Goal: Task Accomplishment & Management: Use online tool/utility

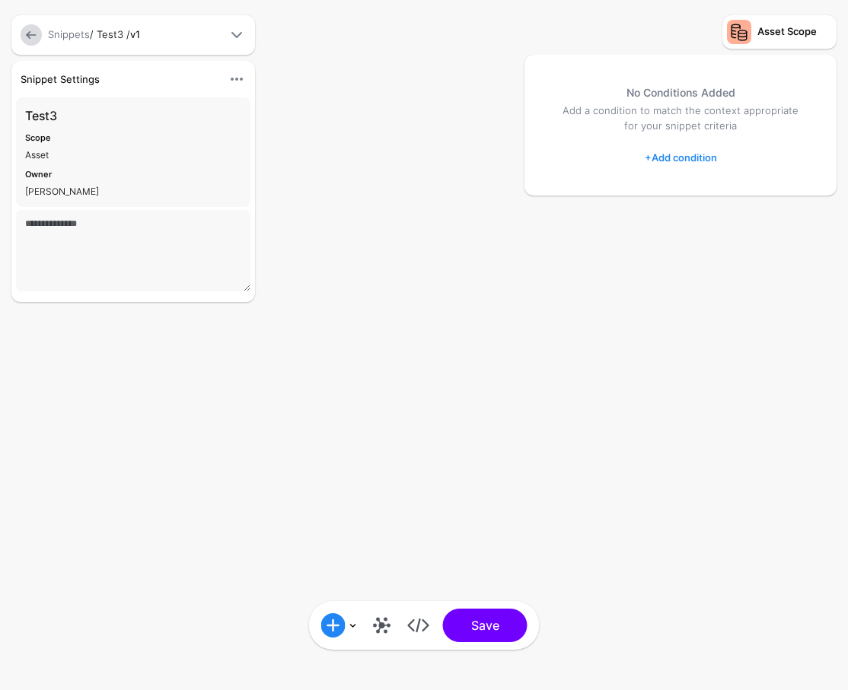
click at [381, 635] on link at bounding box center [382, 625] width 24 height 24
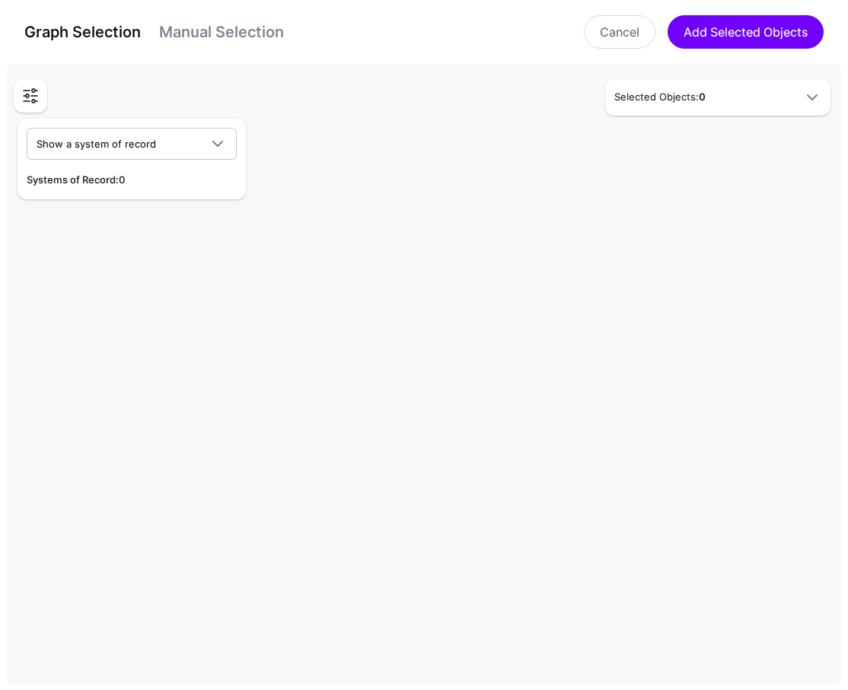
click at [239, 55] on div "Graph Selection Manual Selection Cancel Add Selected Objects" at bounding box center [424, 32] width 848 height 64
click at [231, 43] on div "Graph Selection Manual Selection" at bounding box center [154, 32] width 260 height 24
click at [158, 149] on span "Show a system of record" at bounding box center [118, 143] width 163 height 17
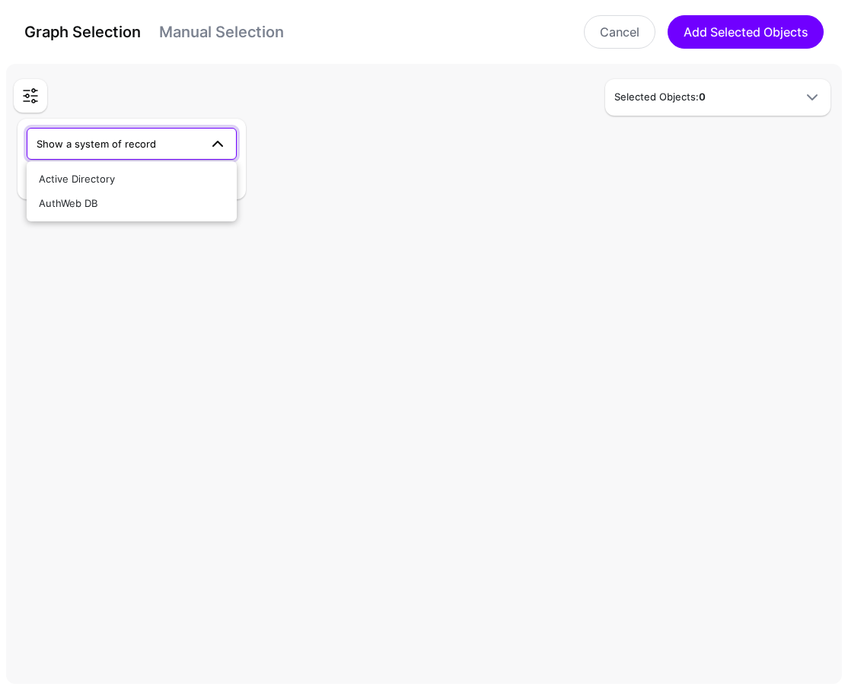
click at [158, 149] on span "Show a system of record" at bounding box center [118, 143] width 163 height 17
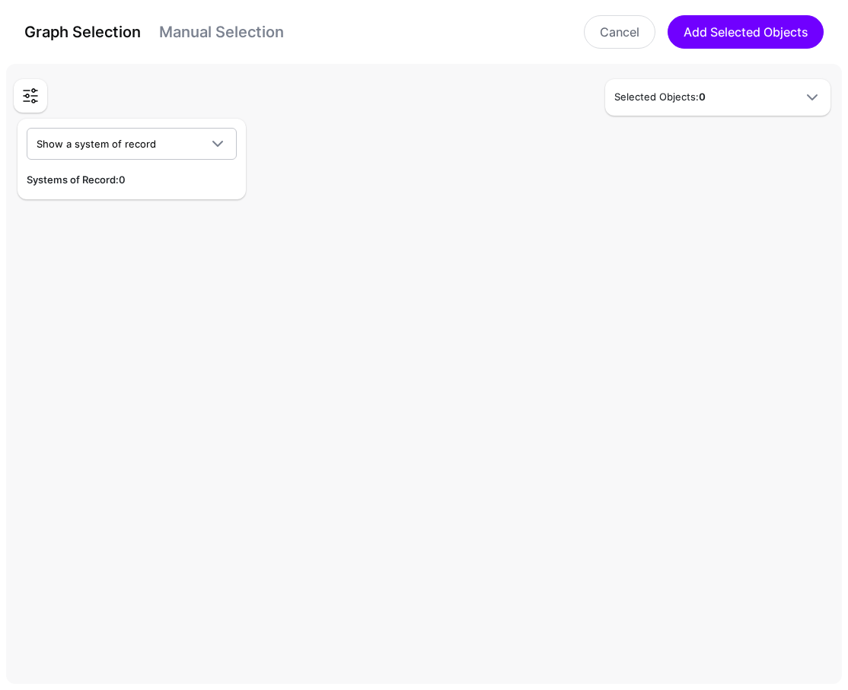
click at [192, 46] on div "Graph Selection Manual Selection Cancel Add Selected Objects" at bounding box center [423, 31] width 817 height 33
click at [198, 32] on link "Manual Selection" at bounding box center [221, 32] width 125 height 18
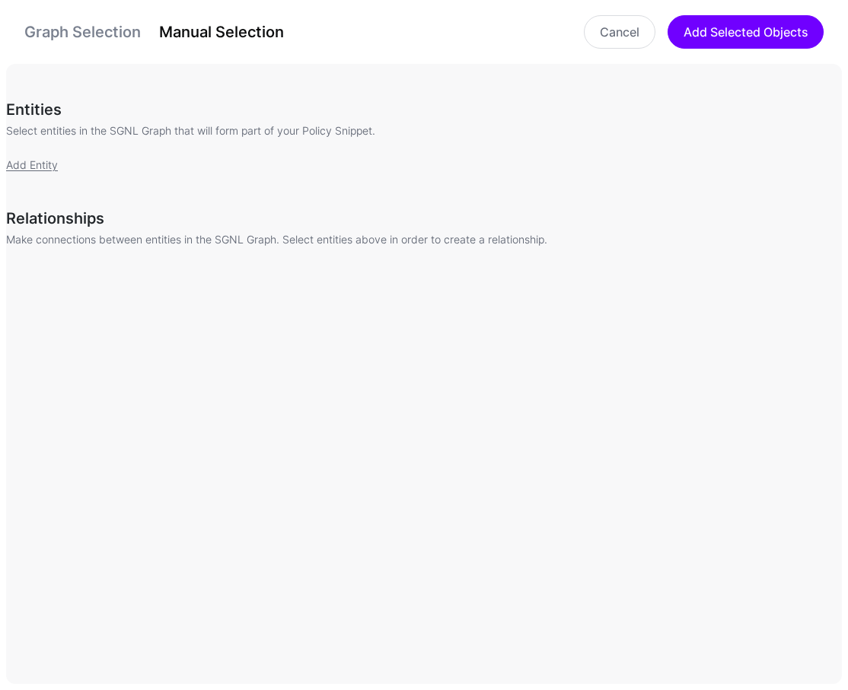
click at [22, 158] on div "Add Entity" at bounding box center [430, 165] width 848 height 16
click at [34, 160] on link "Add Entity" at bounding box center [32, 164] width 52 height 13
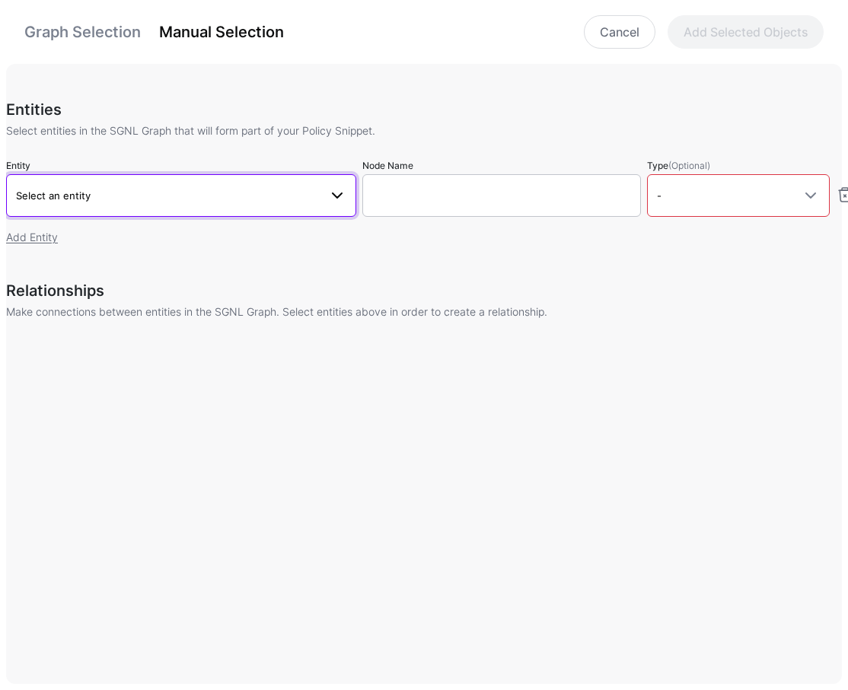
click at [148, 187] on span "Select an entity" at bounding box center [167, 195] width 303 height 17
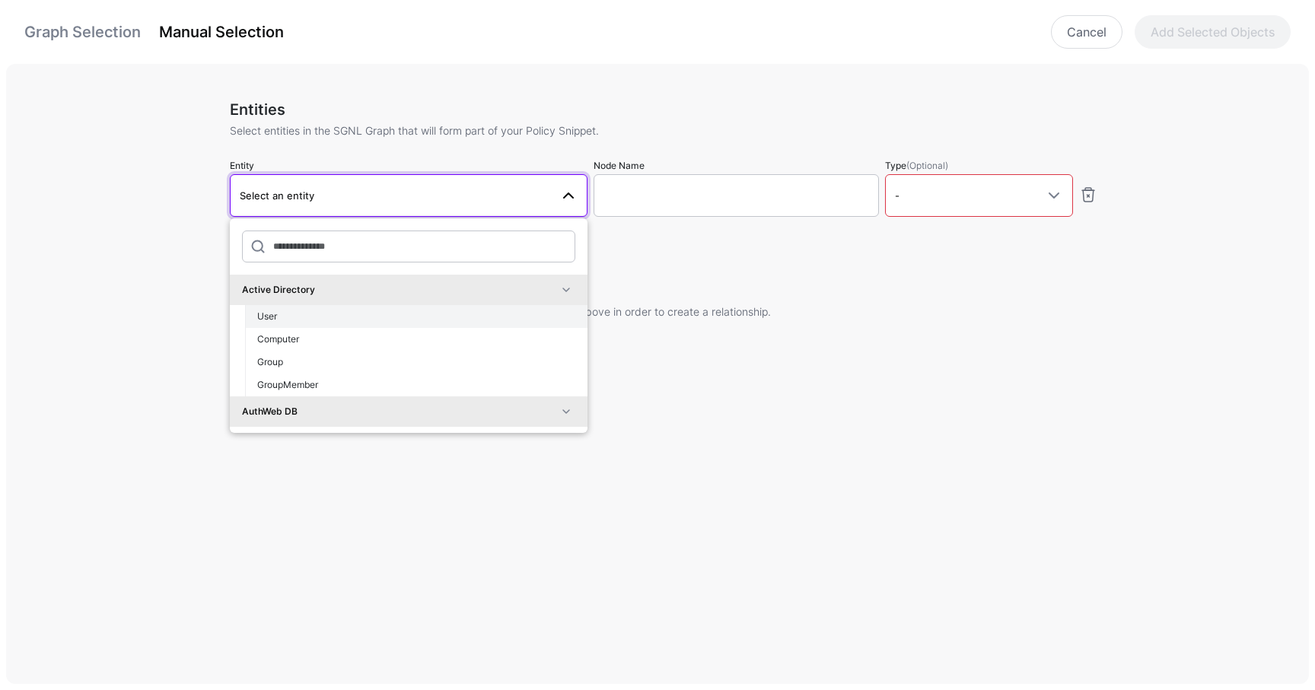
click at [311, 317] on div "User" at bounding box center [416, 317] width 318 height 14
type input "**********"
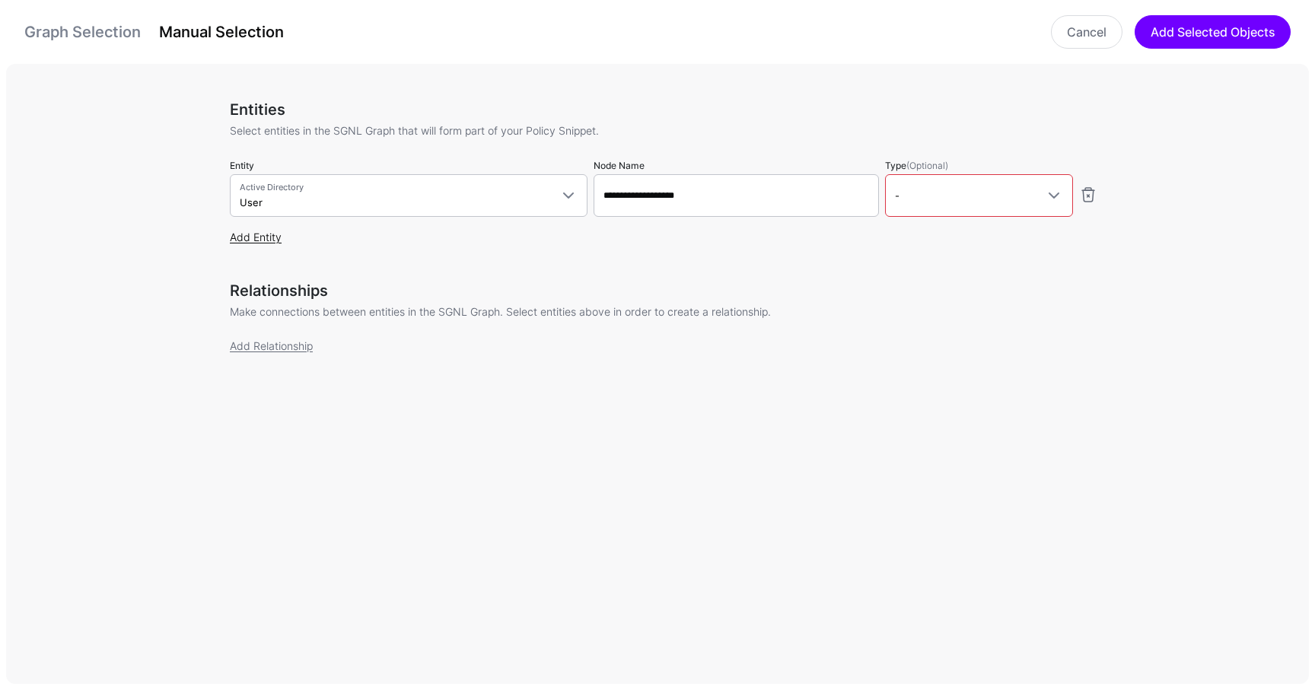
click at [269, 231] on link "Add Entity" at bounding box center [256, 237] width 52 height 13
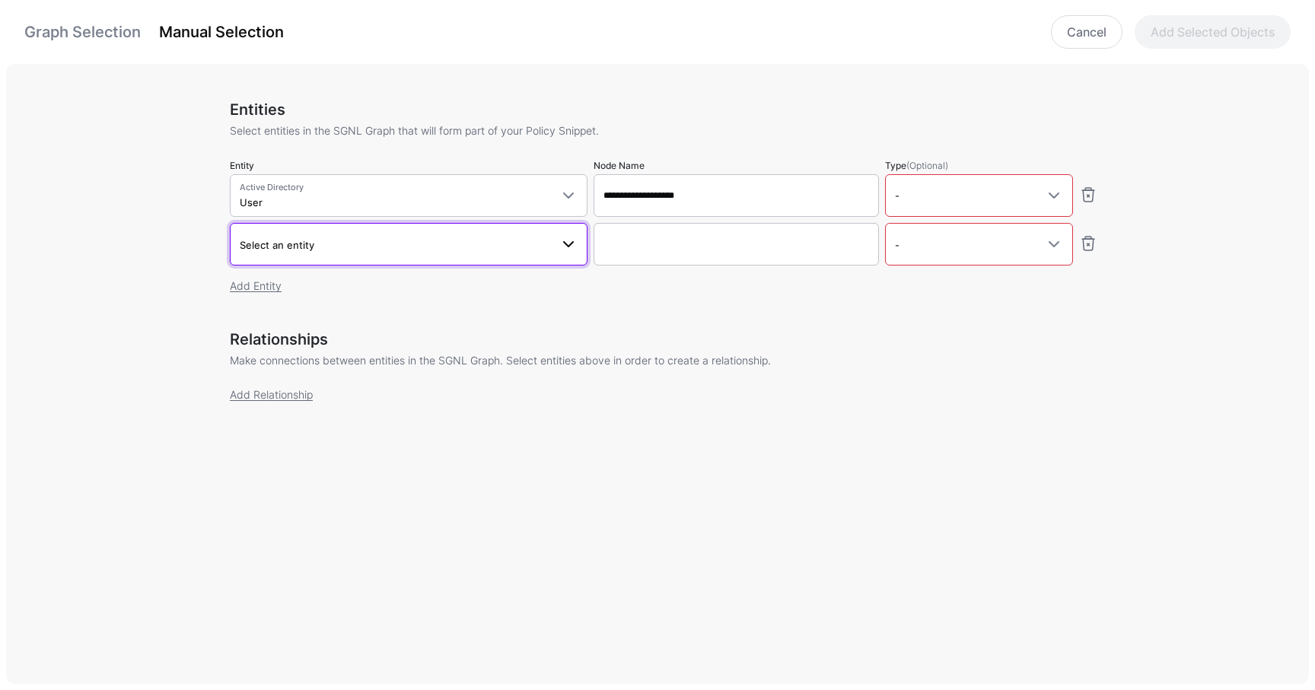
click at [269, 256] on link "Select an entity" at bounding box center [409, 244] width 358 height 43
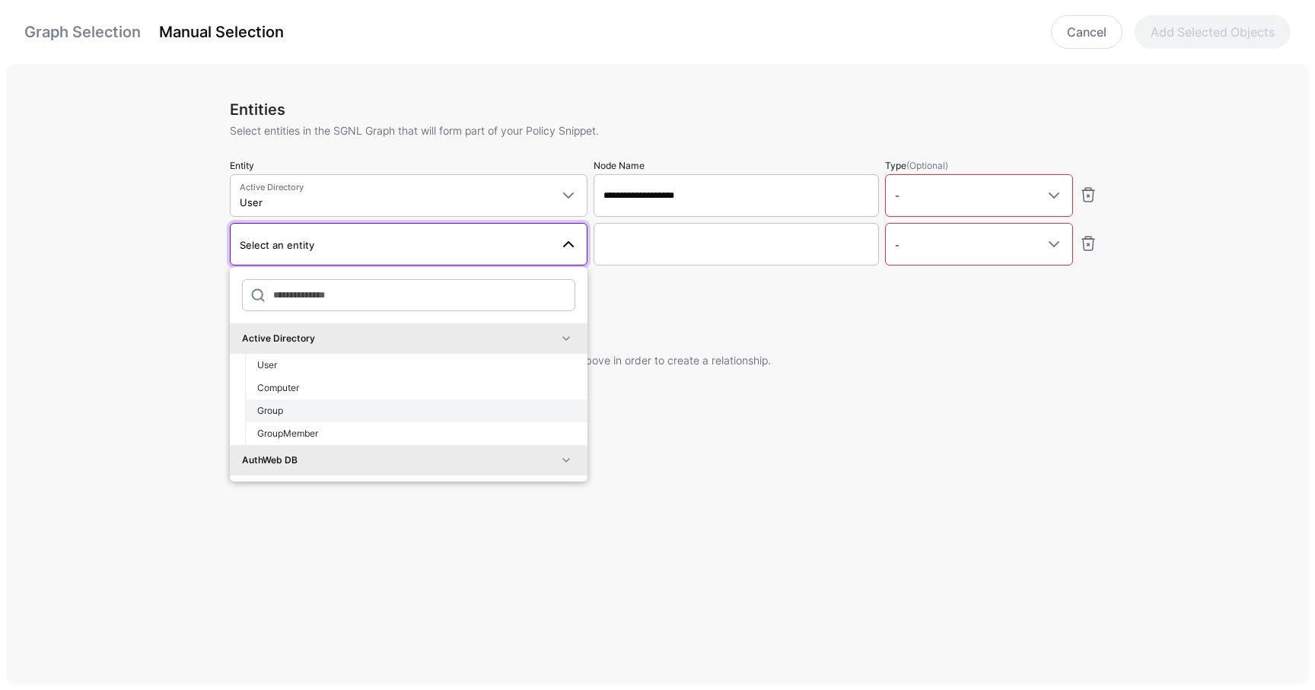
click at [303, 404] on div "Group" at bounding box center [416, 411] width 318 height 14
type input "**********"
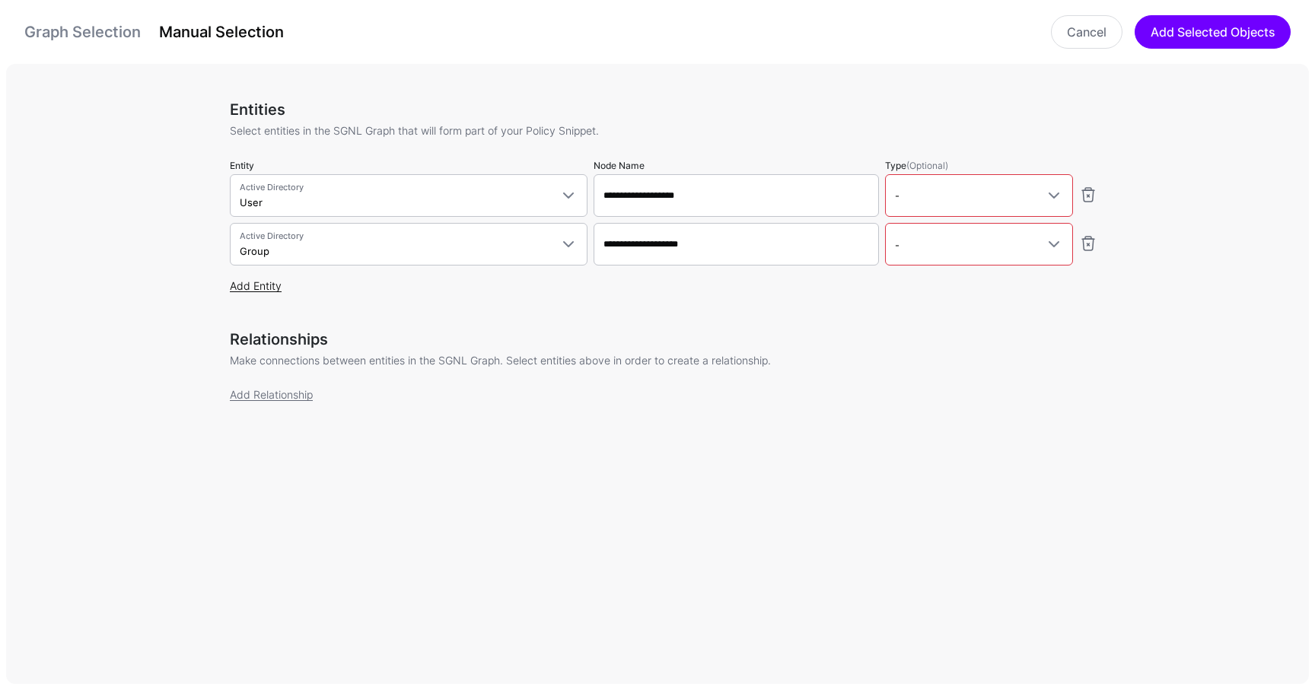
click at [265, 286] on link "Add Entity" at bounding box center [256, 285] width 52 height 13
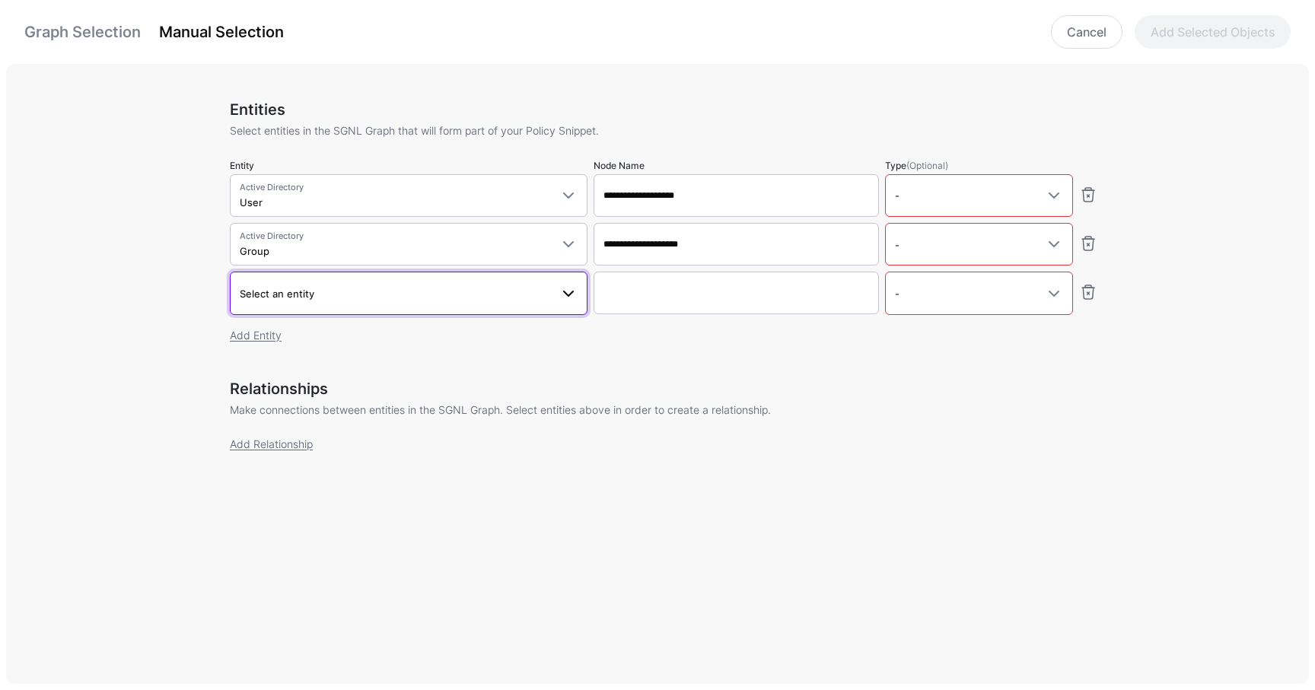
click at [272, 279] on link "Select an entity" at bounding box center [409, 293] width 358 height 43
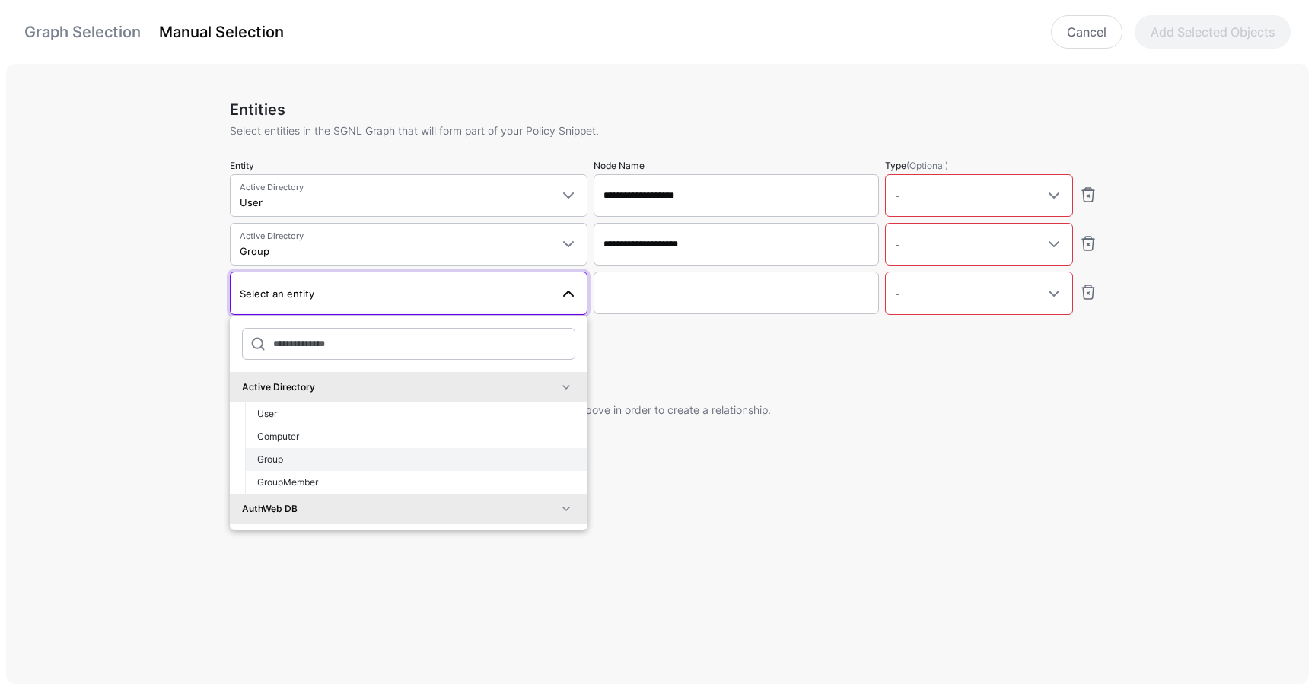
click at [288, 456] on div "Group" at bounding box center [416, 460] width 318 height 14
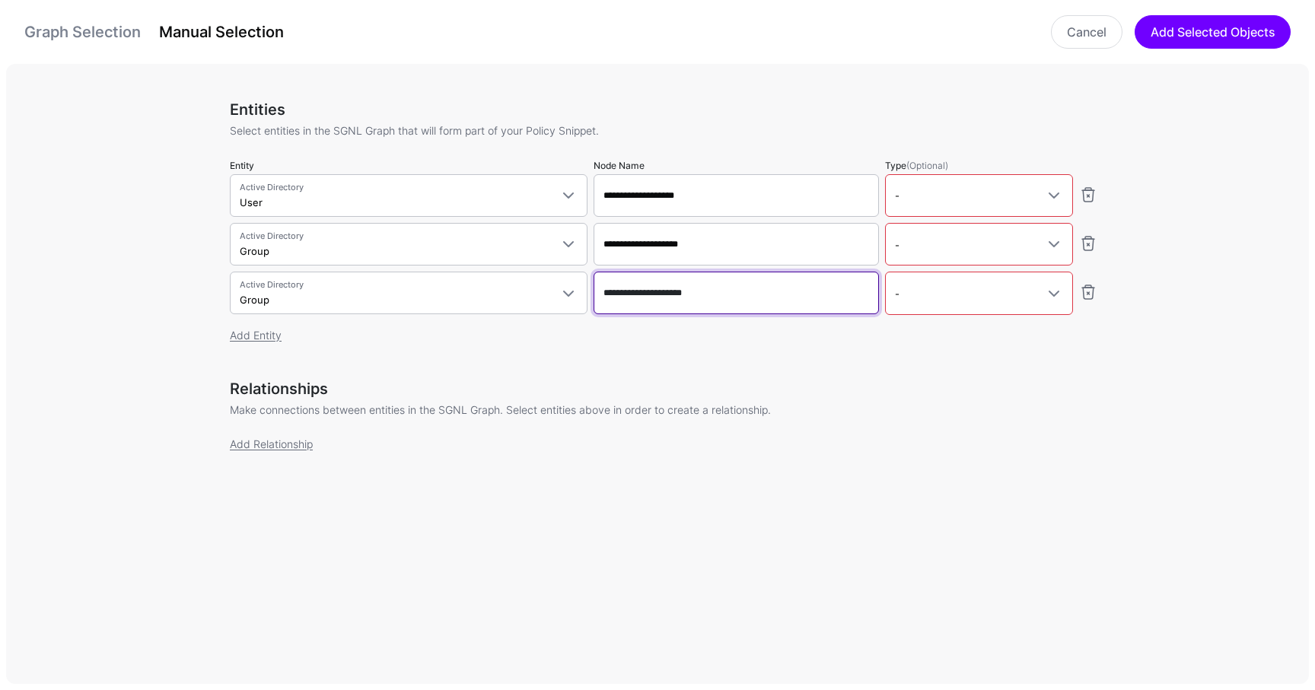
click at [753, 297] on input "**********" at bounding box center [736, 293] width 285 height 43
click at [747, 306] on input "**********" at bounding box center [736, 293] width 285 height 43
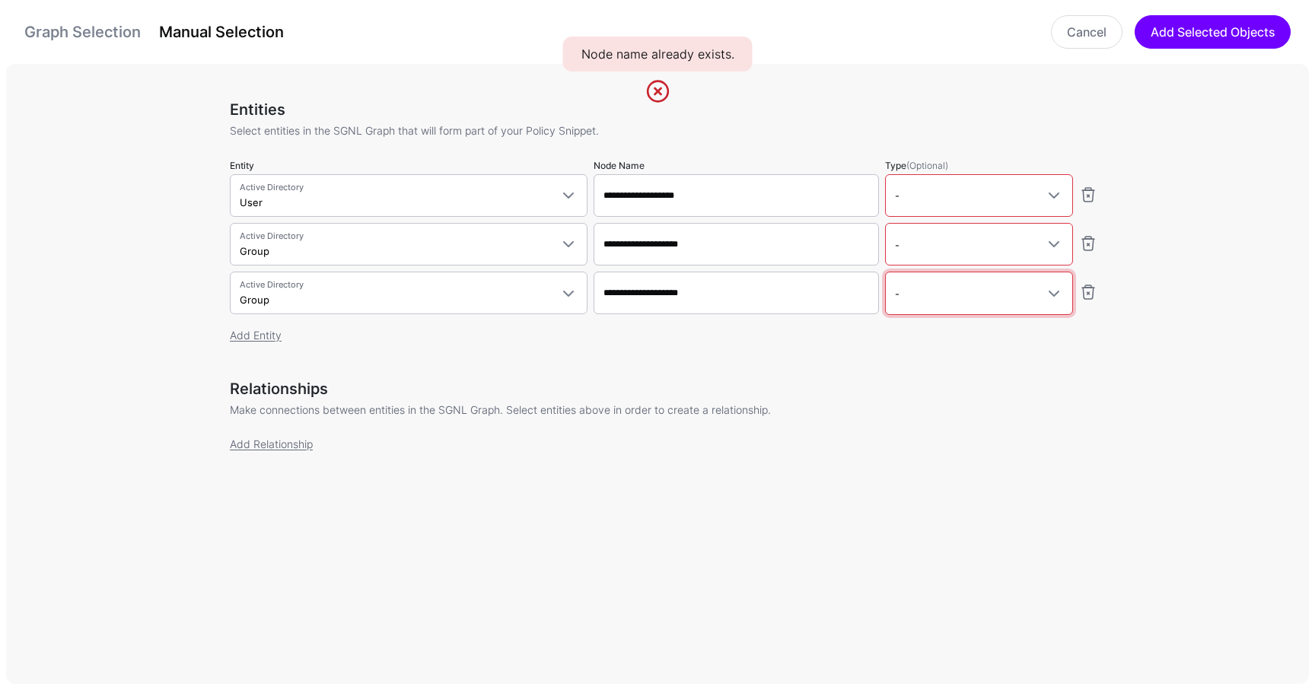
type input "**********"
click at [736, 296] on input "**********" at bounding box center [736, 293] width 285 height 43
click at [282, 441] on link "Add Relationship" at bounding box center [271, 444] width 83 height 13
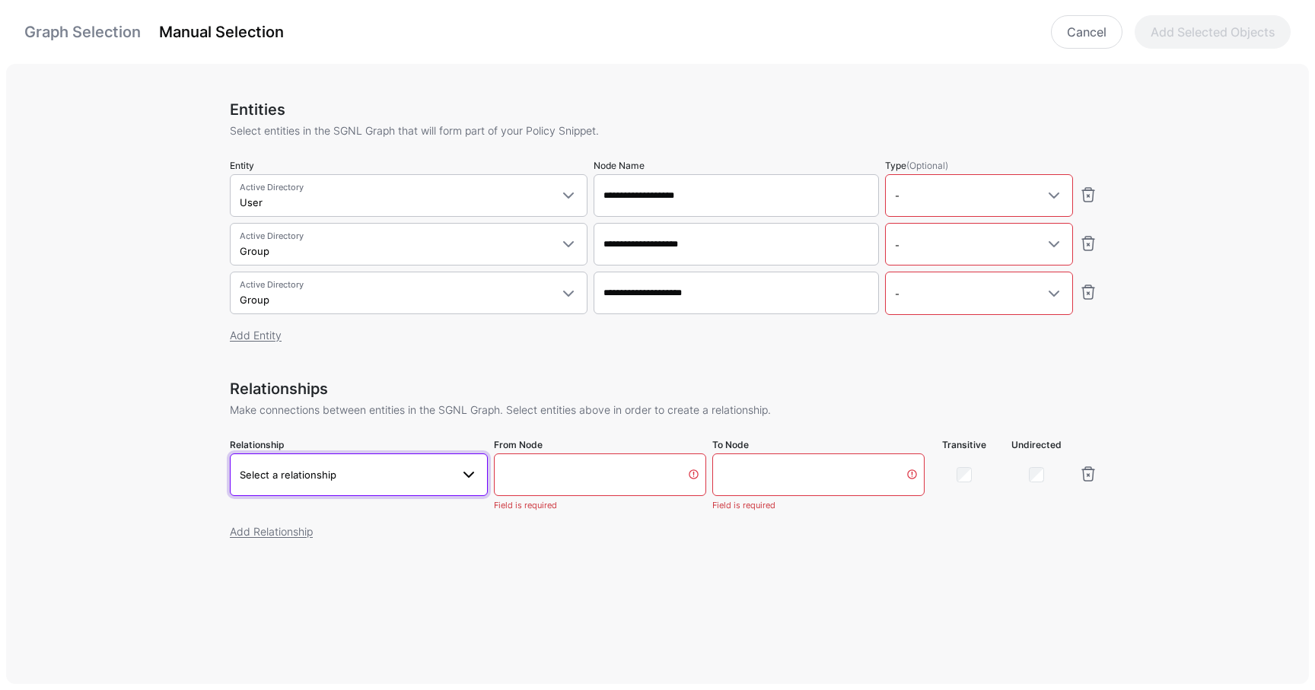
click at [328, 473] on span "Select a relationship" at bounding box center [288, 475] width 97 height 12
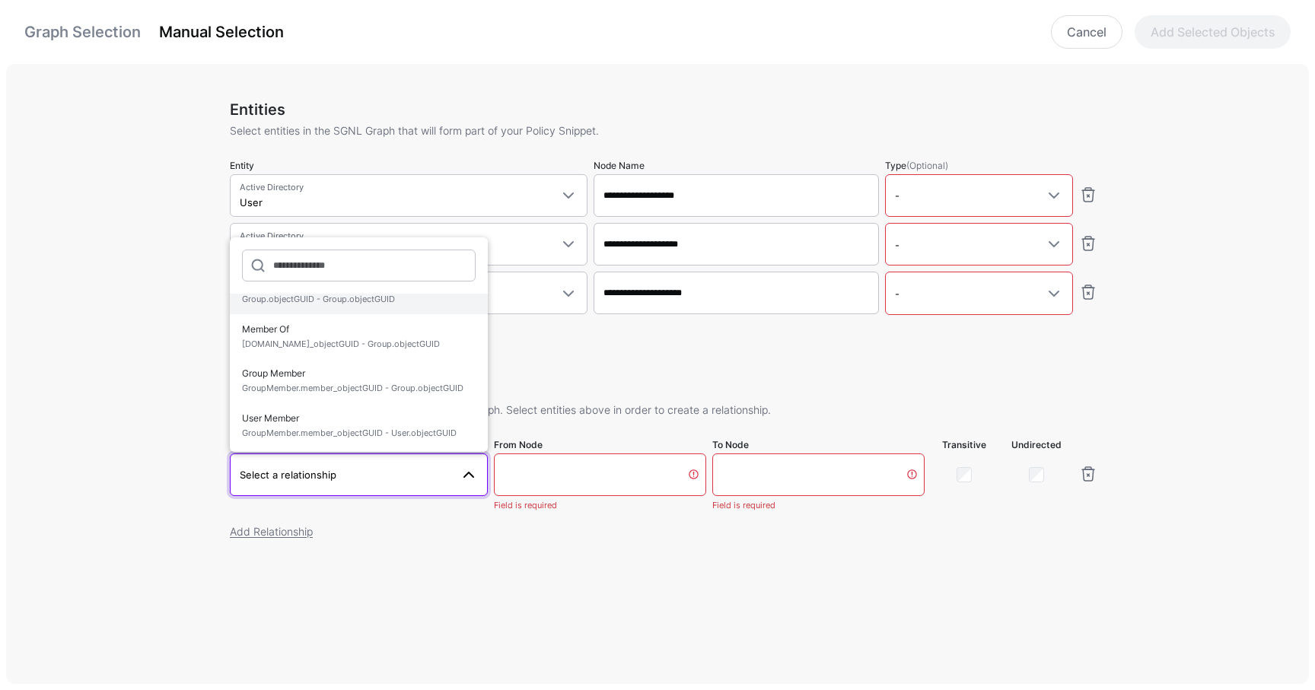
scroll to position [70, 0]
click at [785, 334] on div "Add Entity" at bounding box center [664, 335] width 868 height 16
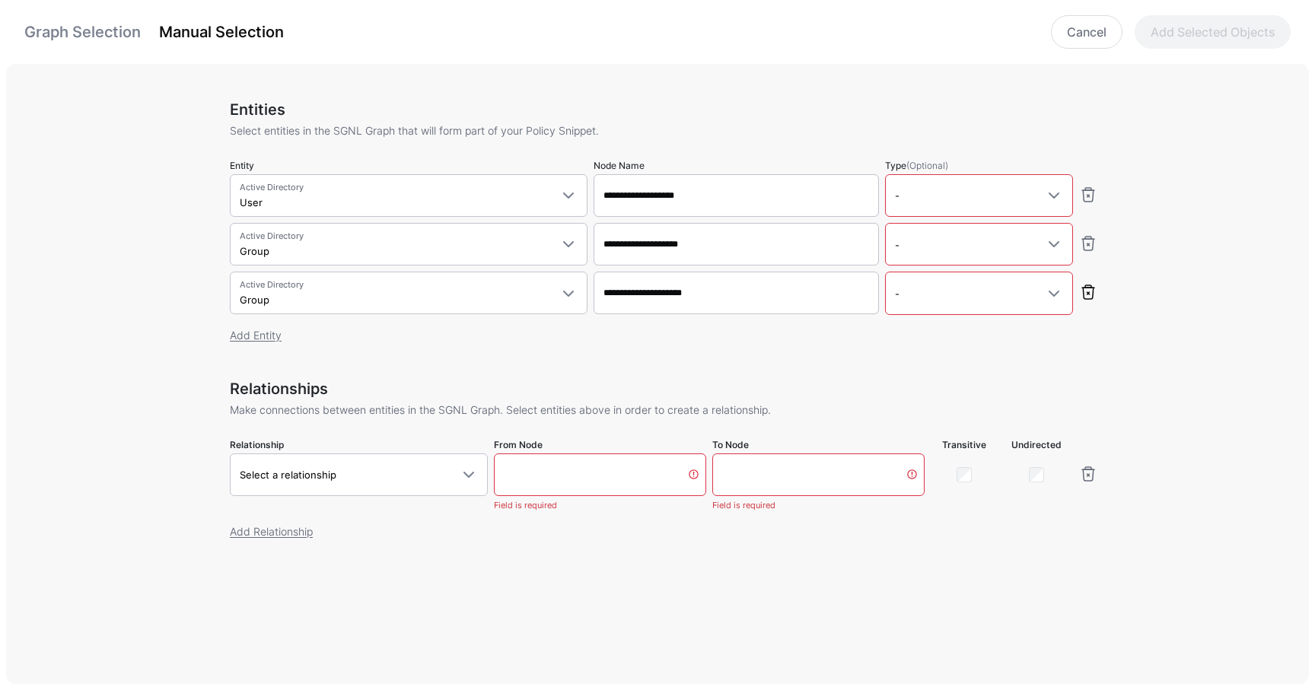
click at [1091, 291] on link at bounding box center [1088, 292] width 18 height 18
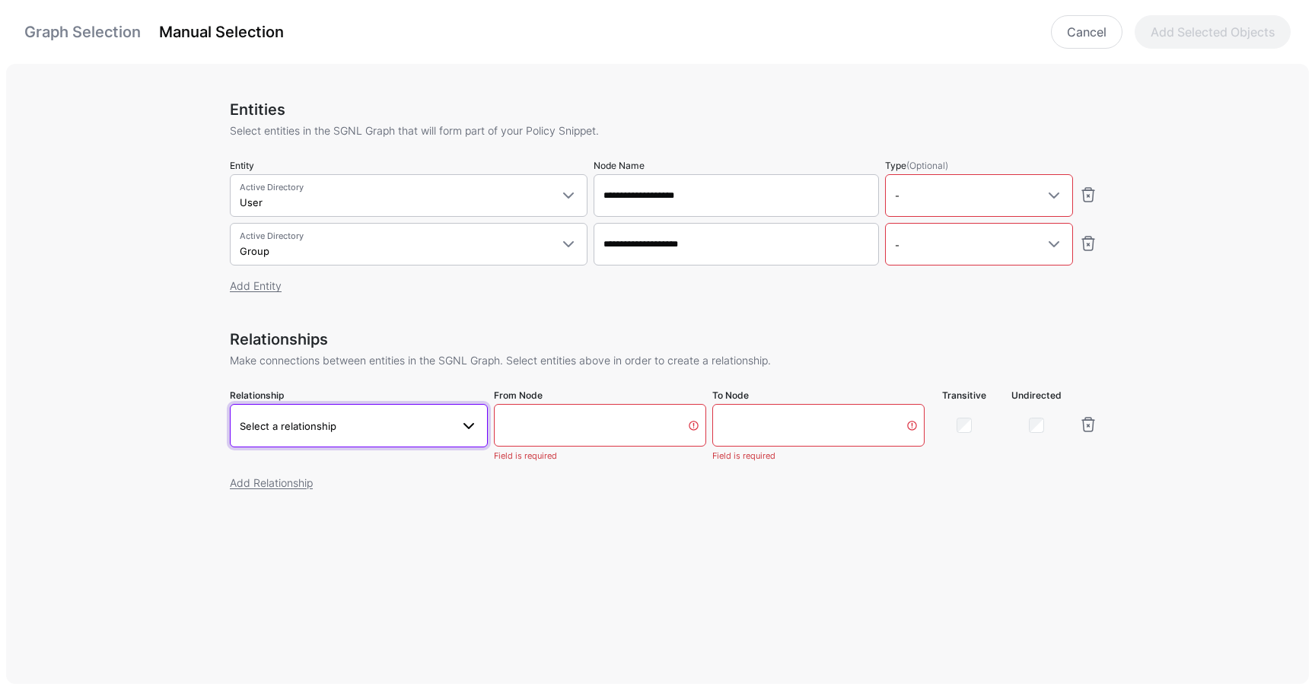
click at [320, 418] on span "Select a relationship" at bounding box center [345, 426] width 211 height 17
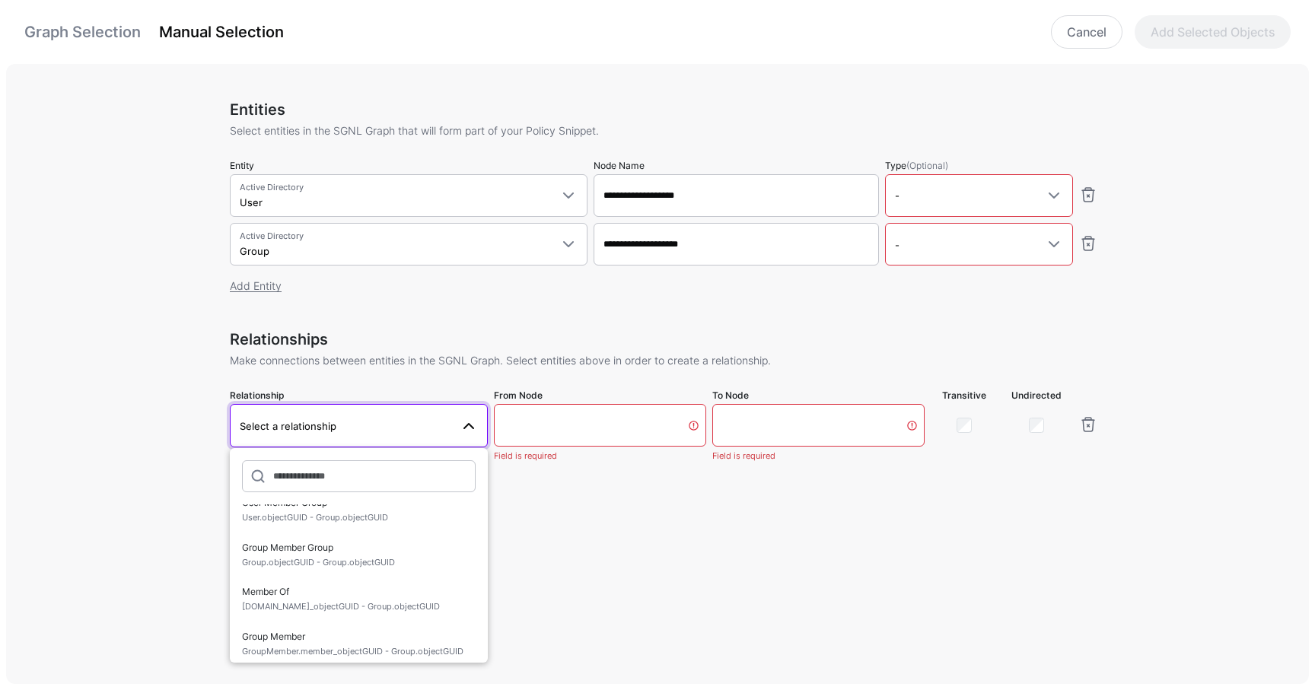
scroll to position [0, 0]
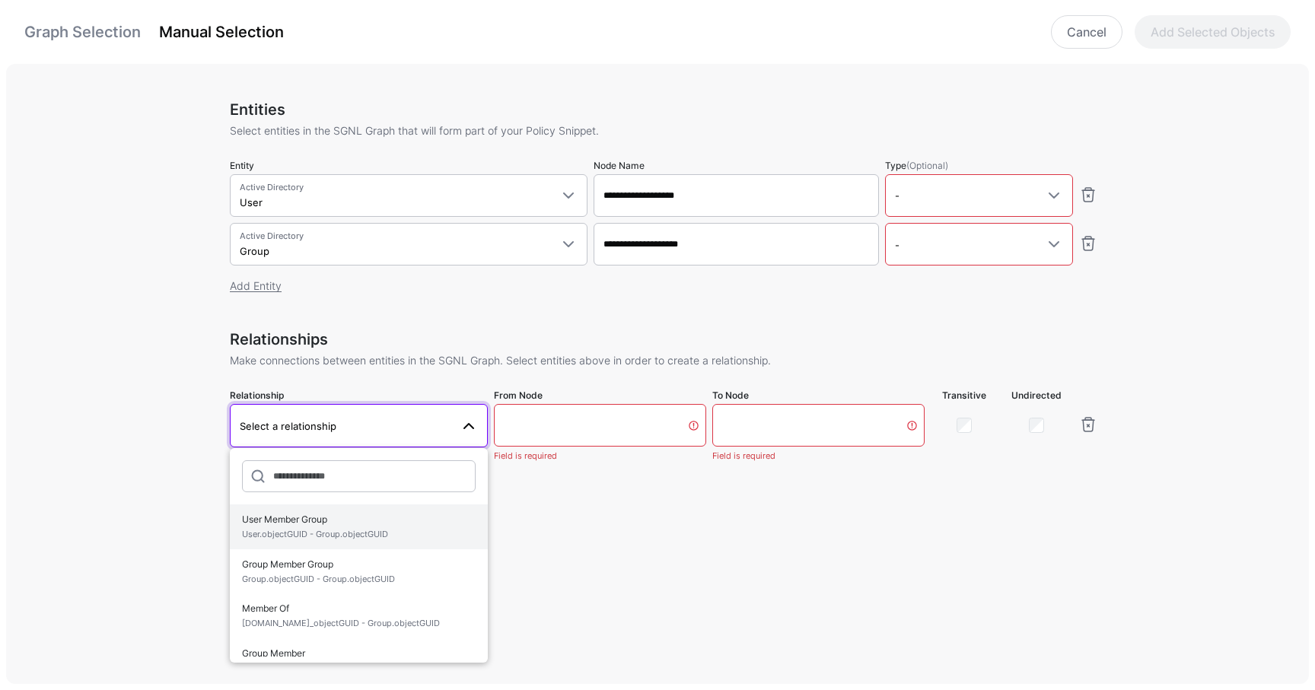
click at [405, 537] on span "User.objectGUID - Group.objectGUID" at bounding box center [359, 534] width 234 height 13
type input "**********"
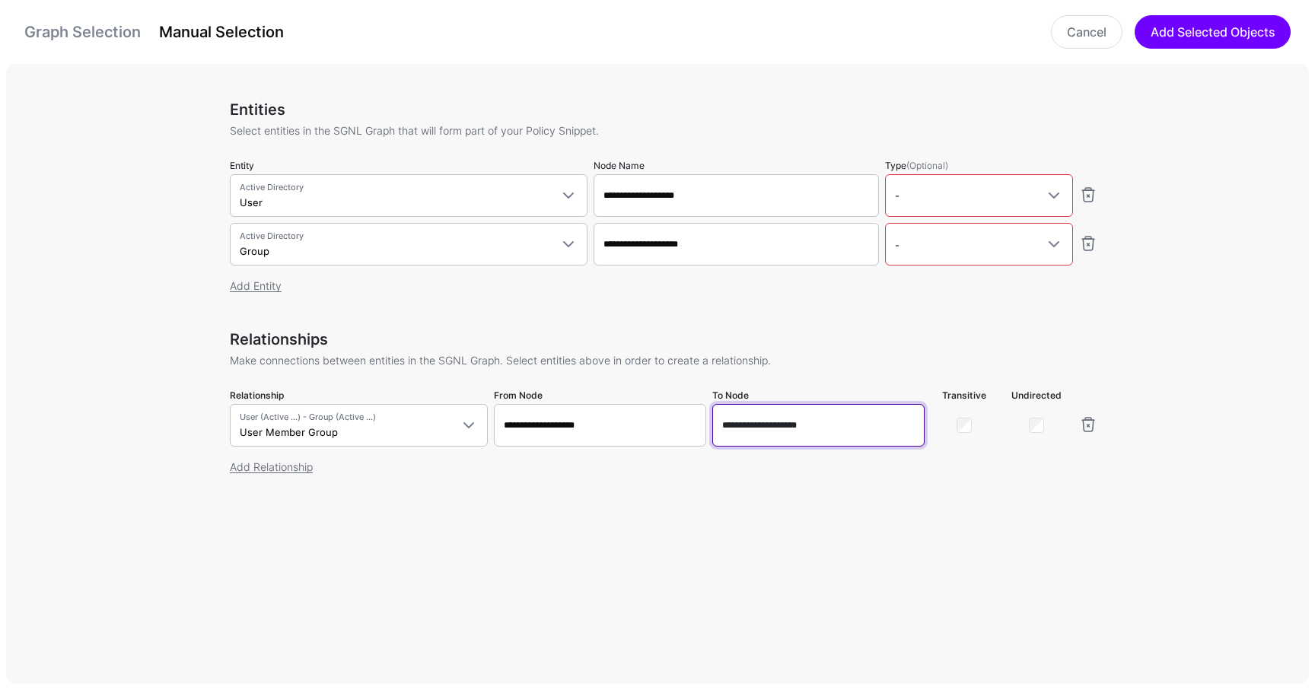
click at [862, 438] on input "**********" at bounding box center [818, 425] width 212 height 43
click at [861, 434] on input "**********" at bounding box center [818, 425] width 212 height 43
click at [913, 199] on span "-" at bounding box center [965, 195] width 141 height 17
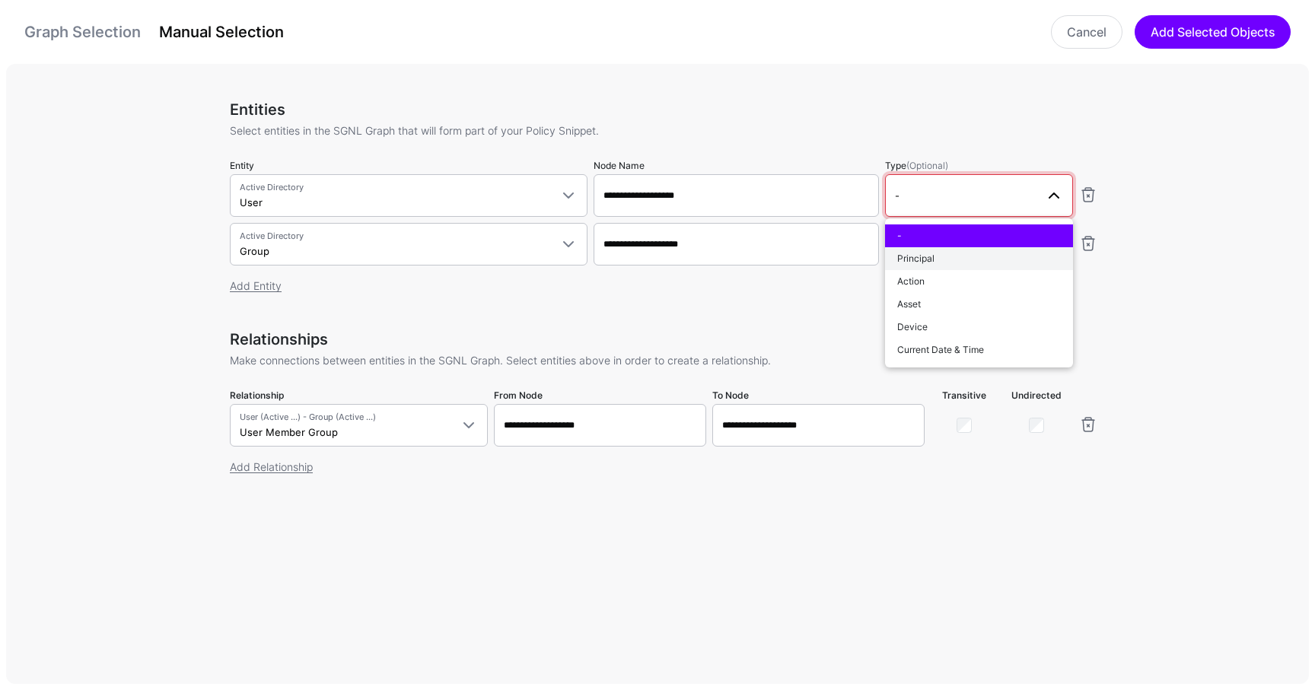
click at [922, 250] on button "Principal" at bounding box center [979, 258] width 188 height 23
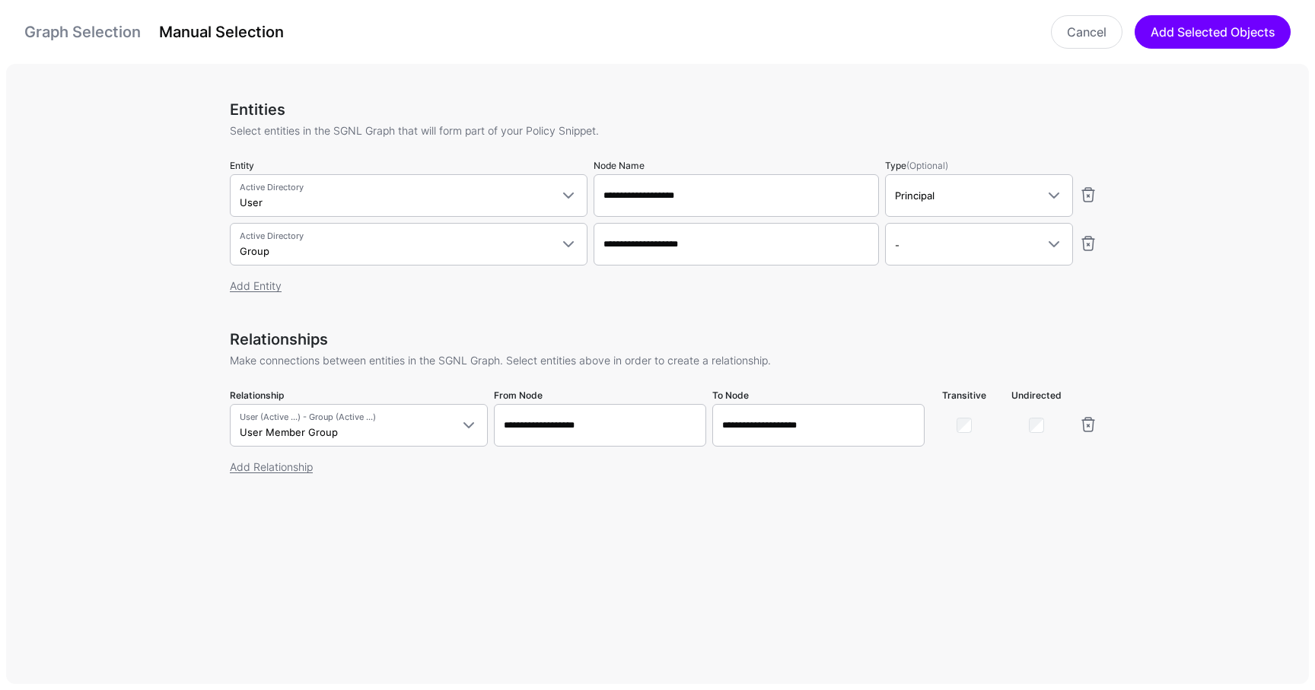
click at [870, 487] on div "**********" at bounding box center [664, 411] width 868 height 163
click at [1218, 27] on button "Add Selected Objects" at bounding box center [1213, 31] width 156 height 33
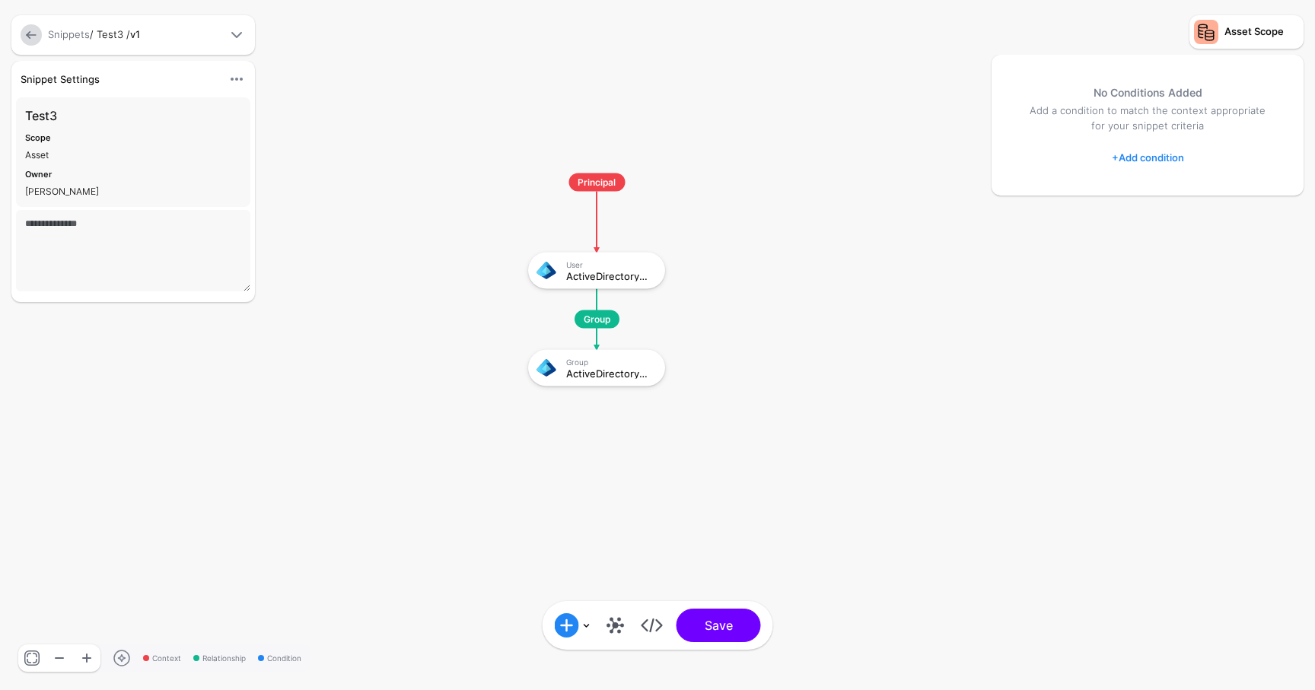
click at [31, 18] on div "Snippets / Test3 / v1" at bounding box center [133, 35] width 244 height 40
click at [31, 24] on div "Snippets / Test3 / v1" at bounding box center [133, 35] width 244 height 40
click at [27, 49] on div "Snippets / Test3 / v1" at bounding box center [133, 35] width 244 height 40
click at [27, 39] on link at bounding box center [31, 34] width 21 height 21
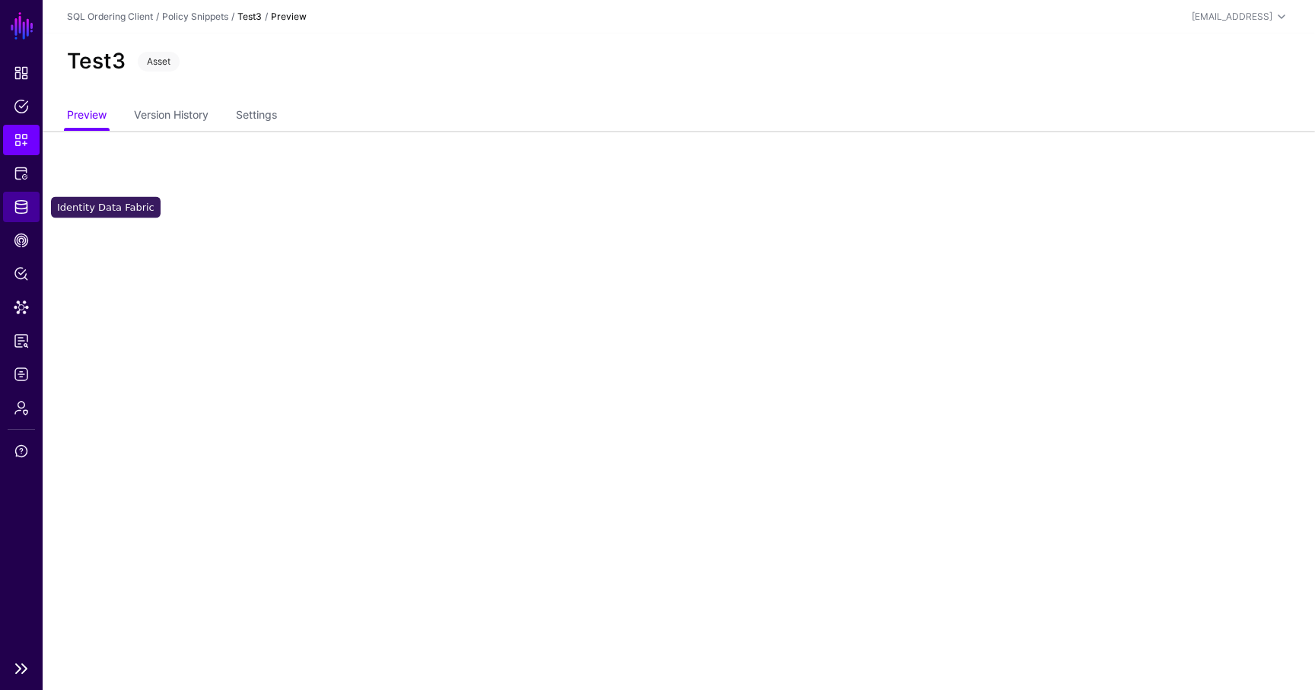
click at [27, 215] on link "Identity Data Fabric" at bounding box center [21, 207] width 37 height 30
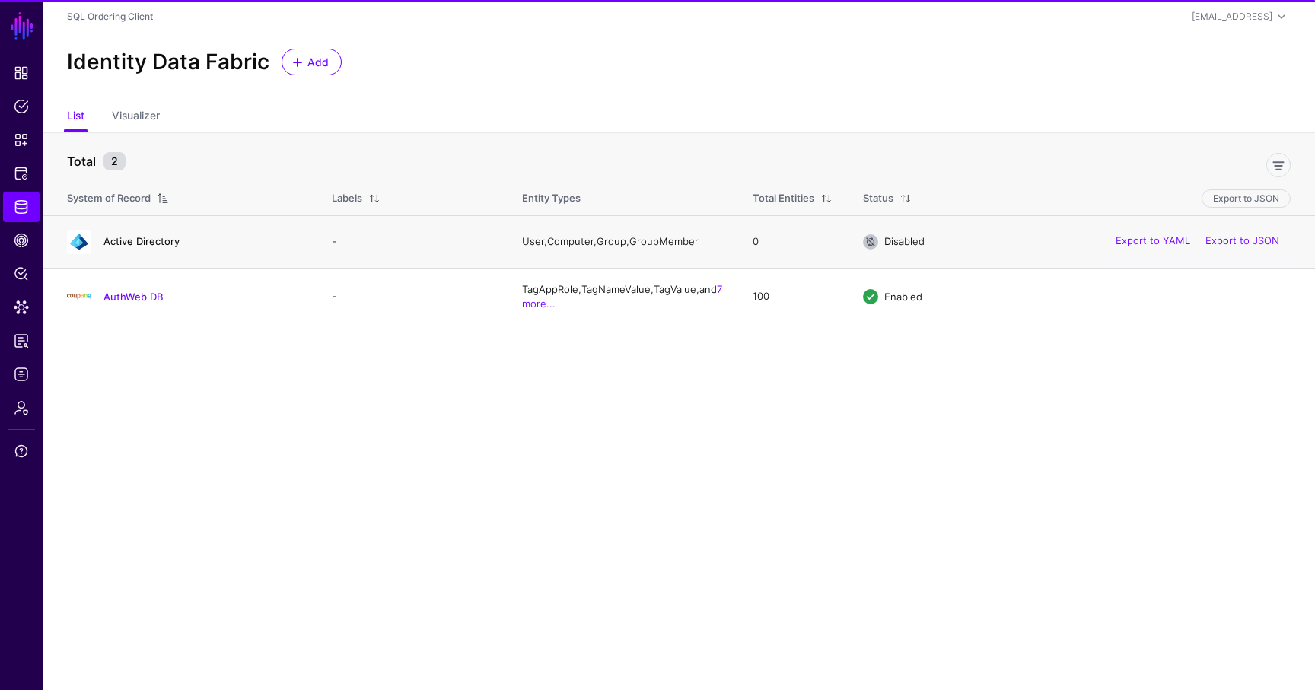
click at [128, 247] on link "Active Directory" at bounding box center [142, 241] width 76 height 12
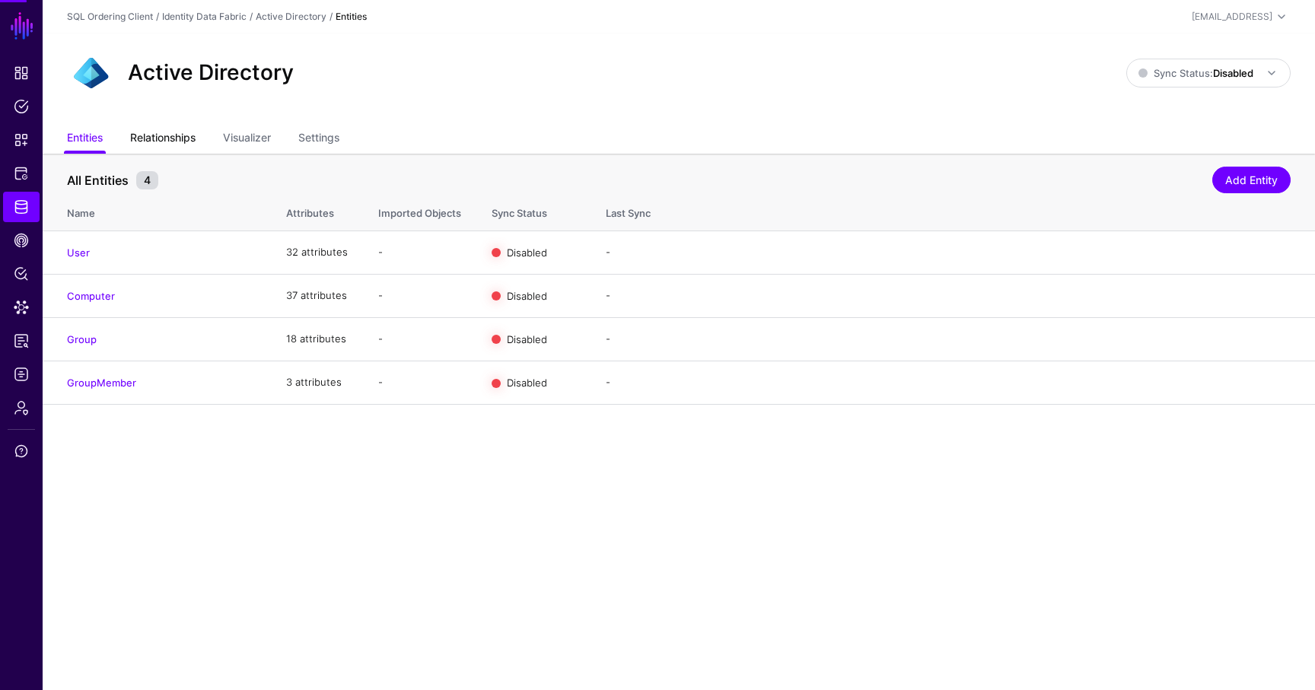
click at [169, 145] on link "Relationships" at bounding box center [162, 139] width 65 height 29
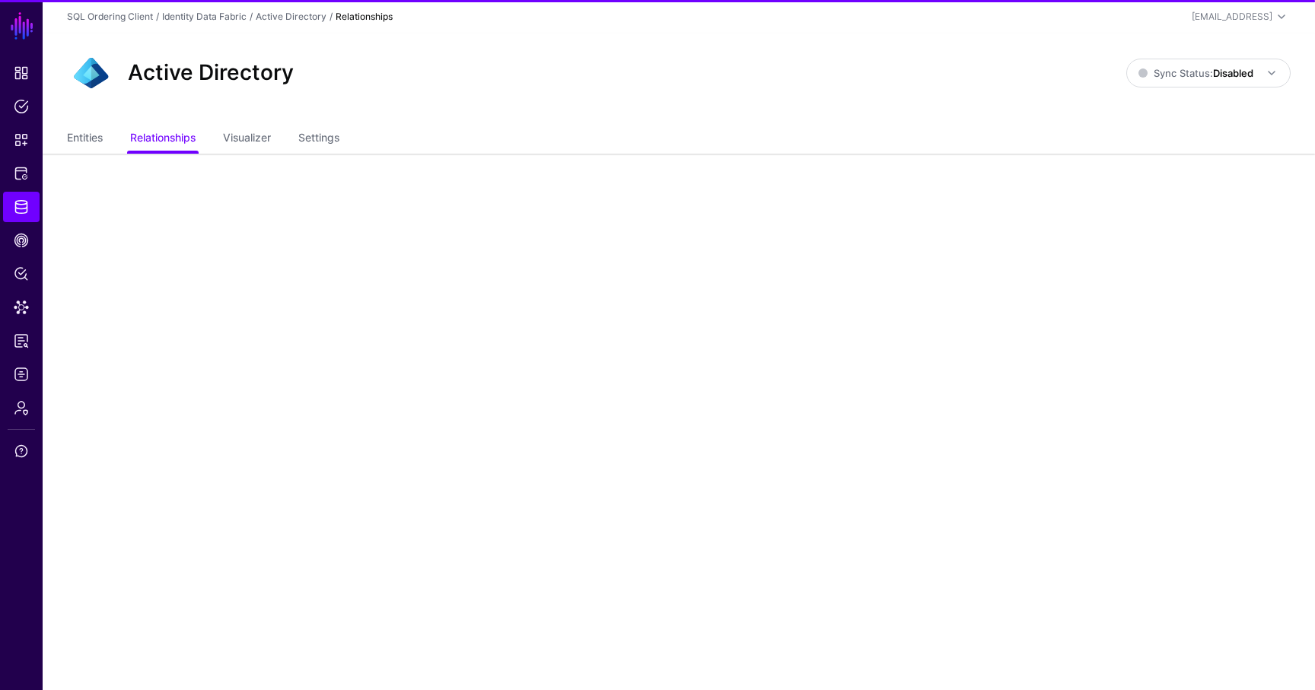
scroll to position [18, 0]
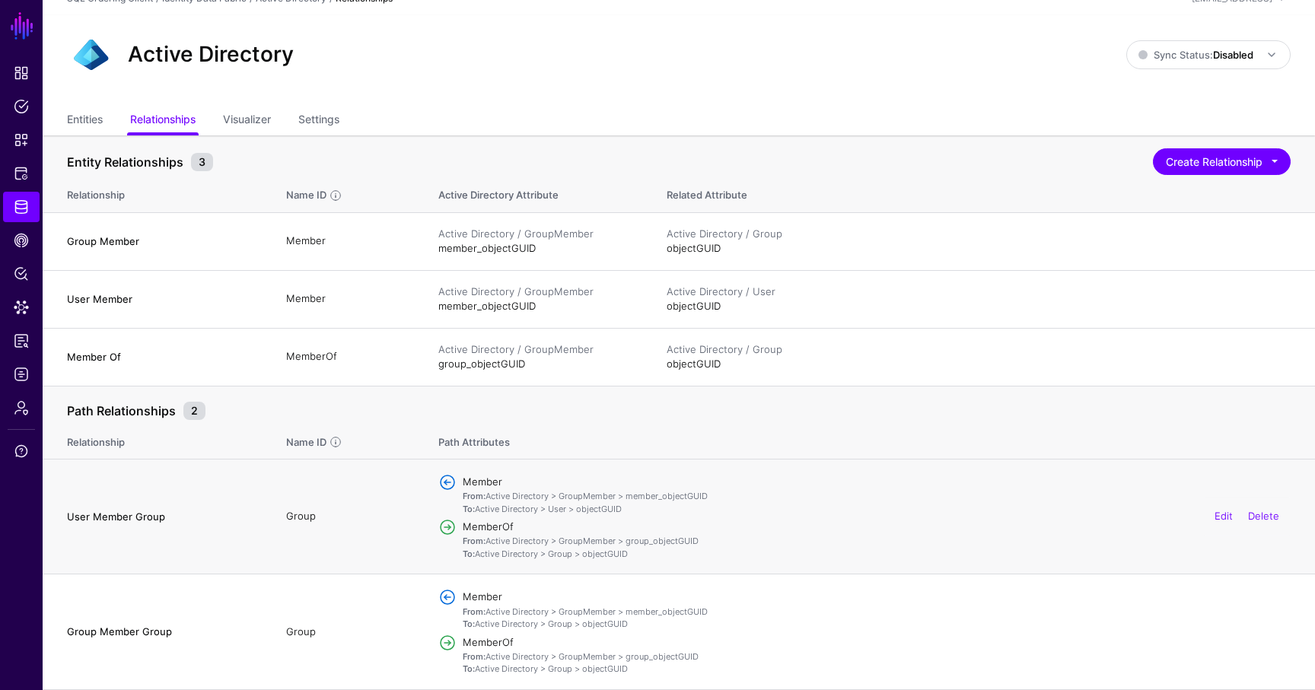
drag, startPoint x: 318, startPoint y: 530, endPoint x: 275, endPoint y: 527, distance: 42.7
click at [275, 527] on td "Group" at bounding box center [347, 517] width 152 height 115
click at [303, 515] on td "Group" at bounding box center [347, 517] width 152 height 115
click at [305, 642] on td "Group" at bounding box center [347, 632] width 152 height 115
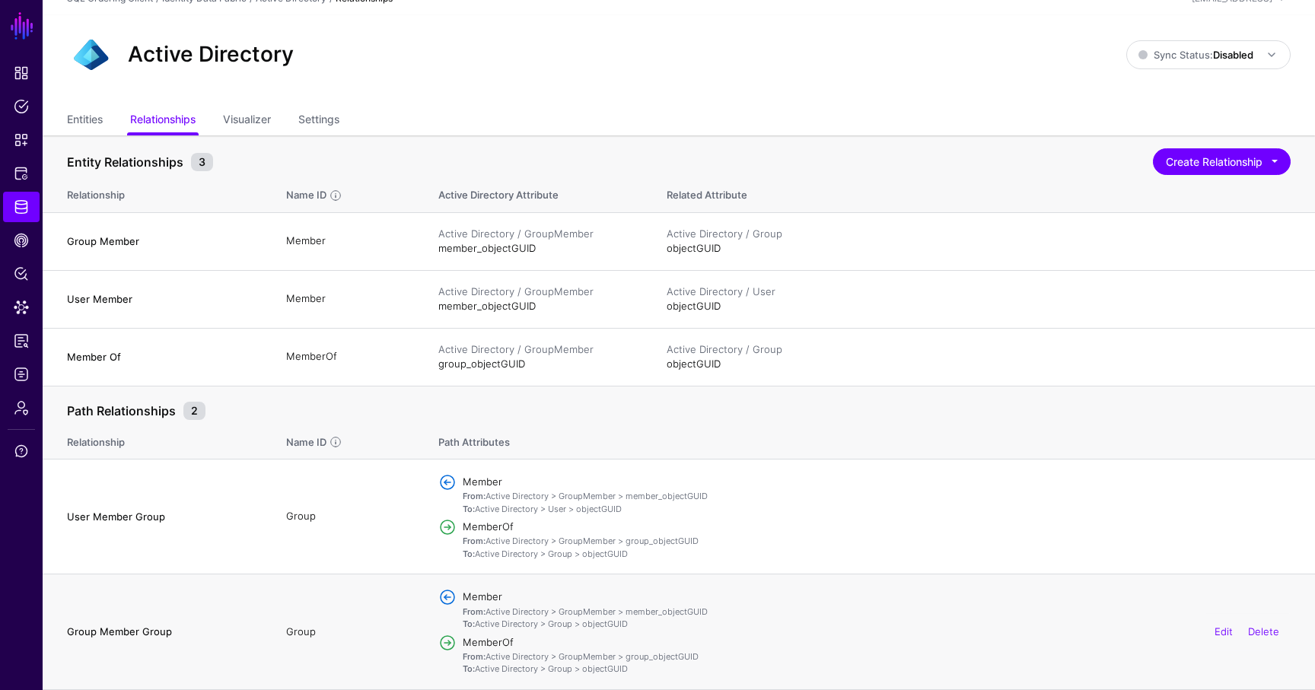
click at [301, 637] on td "Group" at bounding box center [347, 632] width 152 height 115
click at [26, 143] on span "Snippets" at bounding box center [21, 139] width 15 height 15
